Goal: Find specific page/section: Find specific page/section

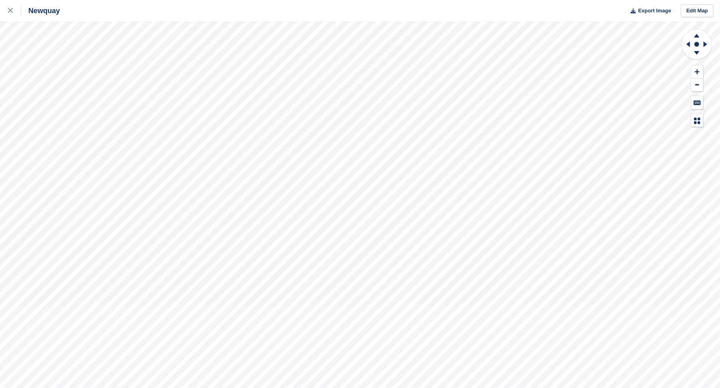
click at [381, 0] on html "Newquay Export Image Edit Map" at bounding box center [360, 194] width 720 height 388
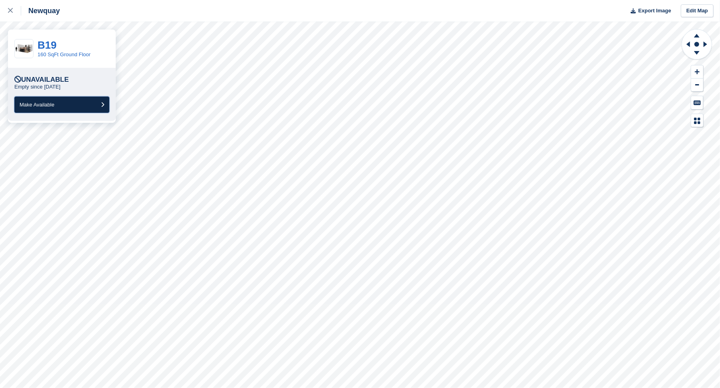
click at [69, 101] on button "Make Available" at bounding box center [61, 105] width 95 height 16
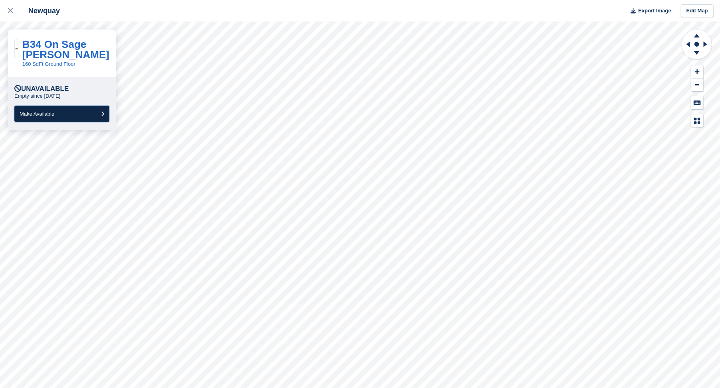
click at [57, 120] on button "Make Available" at bounding box center [61, 114] width 95 height 16
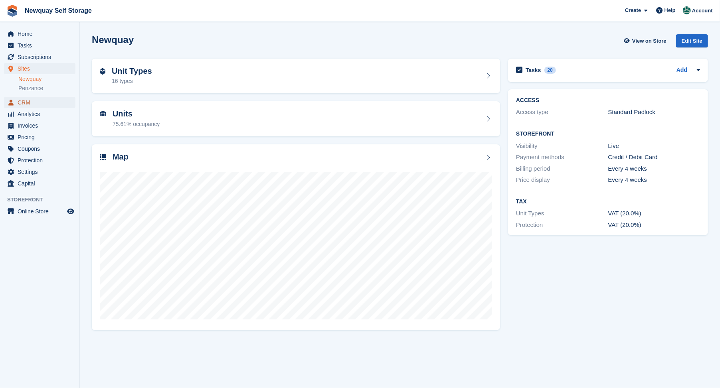
click at [26, 102] on span "CRM" at bounding box center [42, 102] width 48 height 11
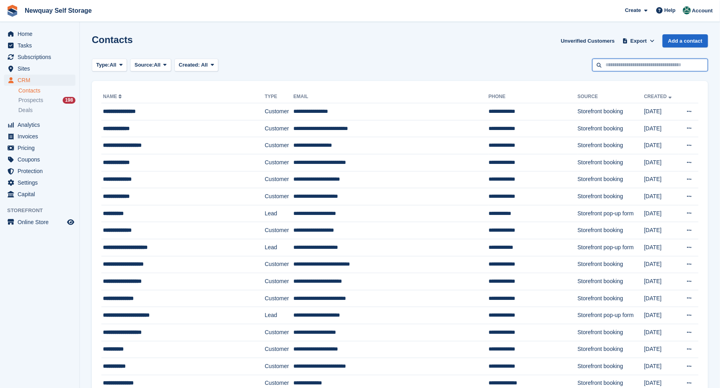
click at [643, 66] on input "text" at bounding box center [650, 65] width 116 height 13
type input "********"
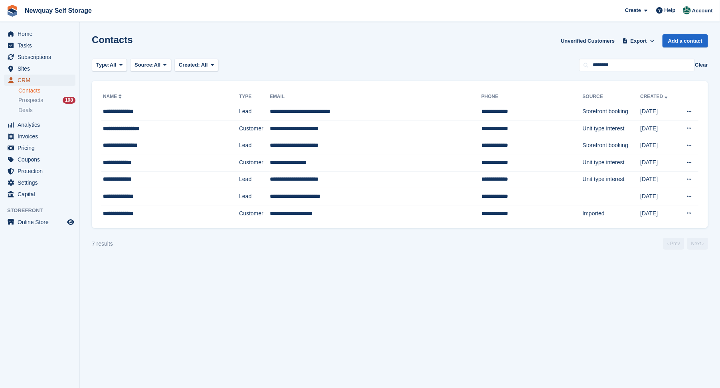
click at [24, 80] on span "CRM" at bounding box center [42, 80] width 48 height 11
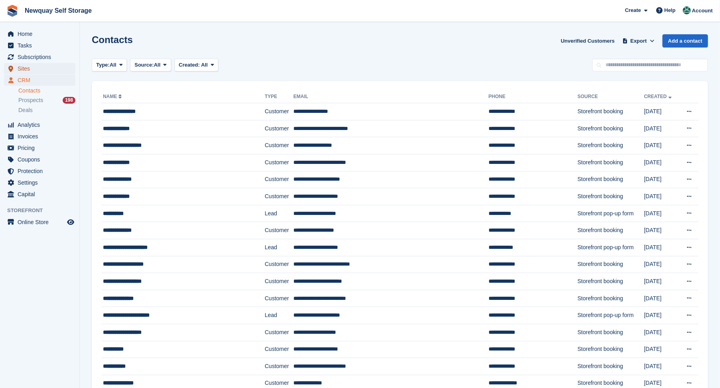
click at [23, 68] on span "Sites" at bounding box center [42, 68] width 48 height 11
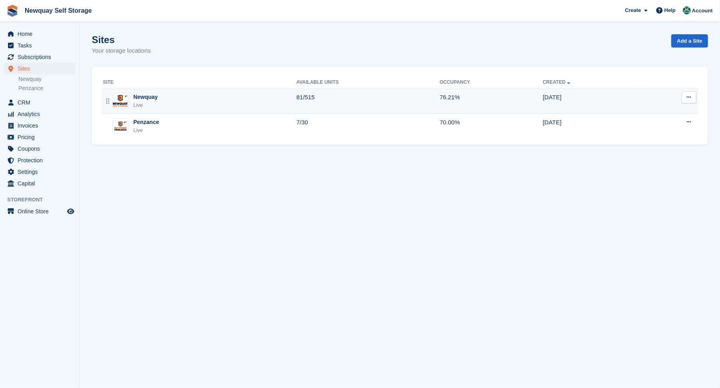
click at [144, 97] on div "Newquay" at bounding box center [145, 97] width 24 height 8
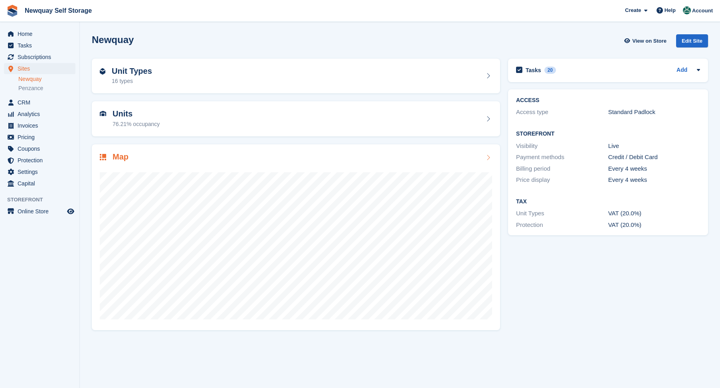
click at [118, 156] on h2 "Map" at bounding box center [121, 156] width 16 height 9
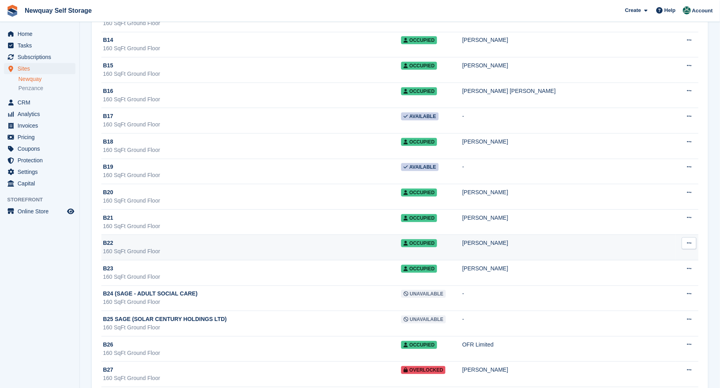
scroll to position [3413, 0]
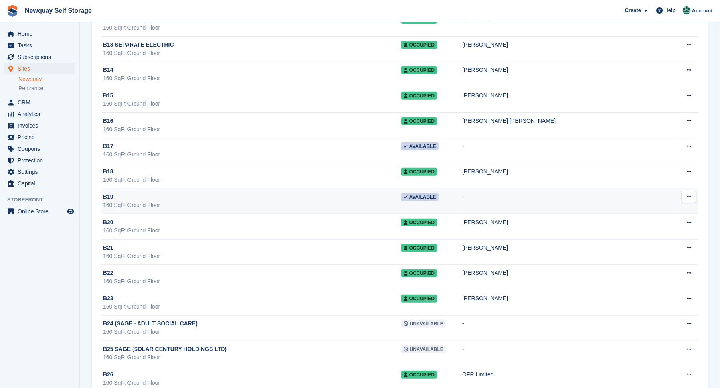
click at [106, 199] on span "B19" at bounding box center [108, 197] width 10 height 8
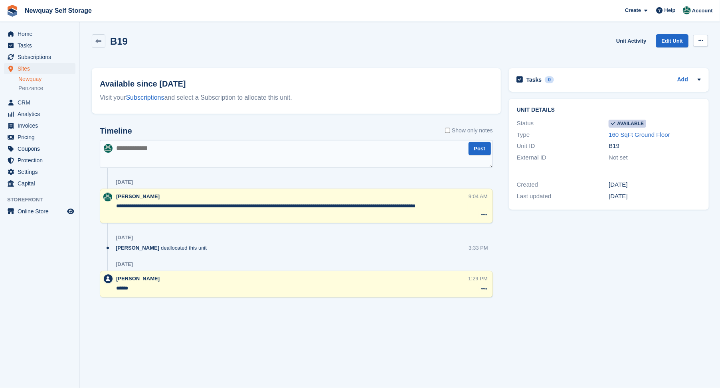
click at [699, 38] on button at bounding box center [700, 41] width 15 height 12
drag, startPoint x: 593, startPoint y: 62, endPoint x: 622, endPoint y: 52, distance: 31.0
click at [596, 61] on div "B19 Unit Activity Edit Unit Make unavailable Delete unit" at bounding box center [400, 47] width 624 height 34
click at [699, 40] on icon at bounding box center [700, 40] width 4 height 5
click at [659, 56] on p "Make unavailable" at bounding box center [669, 56] width 69 height 10
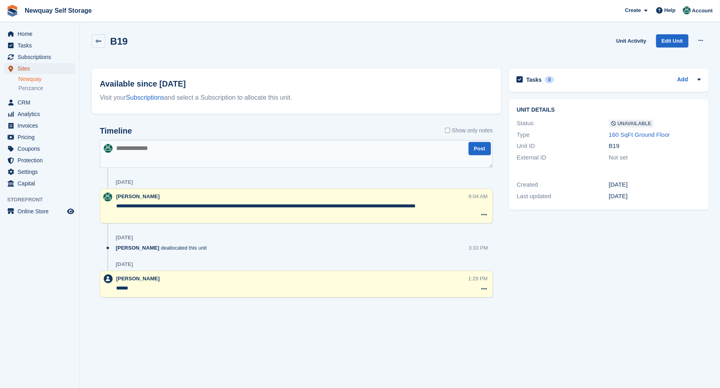
click at [25, 68] on span "Sites" at bounding box center [42, 68] width 48 height 11
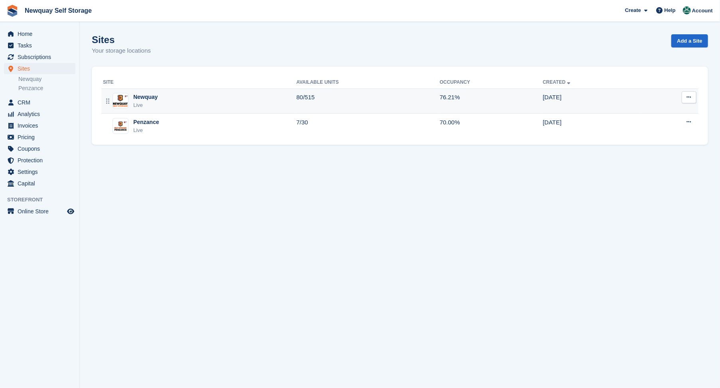
click at [141, 97] on div "Newquay" at bounding box center [145, 97] width 24 height 8
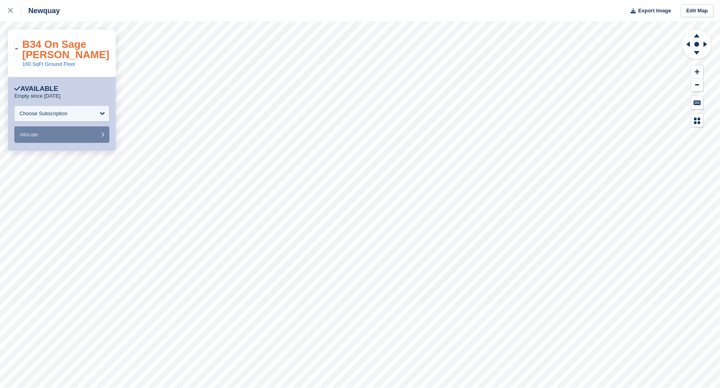
click at [40, 55] on link "B34 On Sage [PERSON_NAME]" at bounding box center [65, 49] width 87 height 22
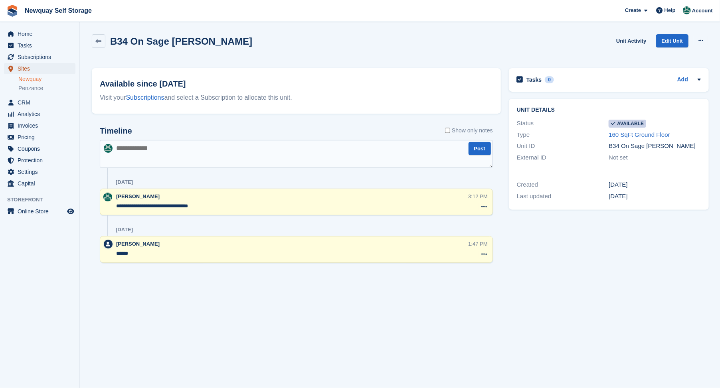
click at [26, 68] on span "Sites" at bounding box center [42, 68] width 48 height 11
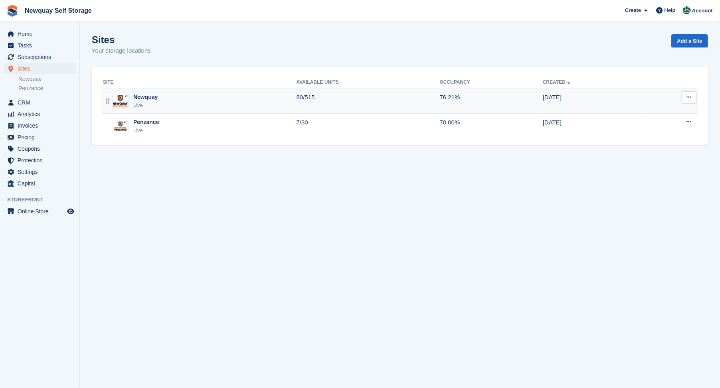
click at [142, 96] on div "Newquay" at bounding box center [145, 97] width 24 height 8
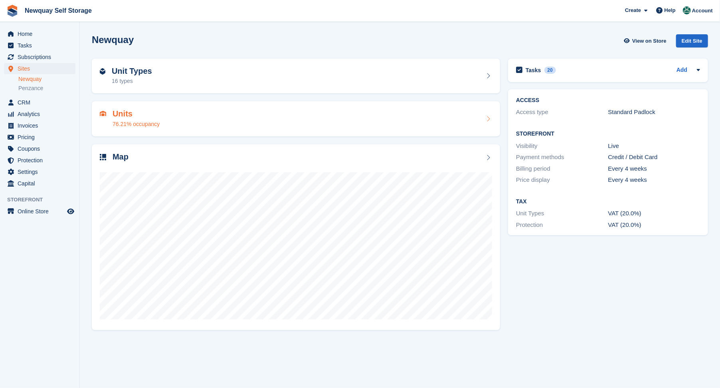
click at [122, 115] on h2 "Units" at bounding box center [136, 113] width 47 height 9
